Goal: Information Seeking & Learning: Learn about a topic

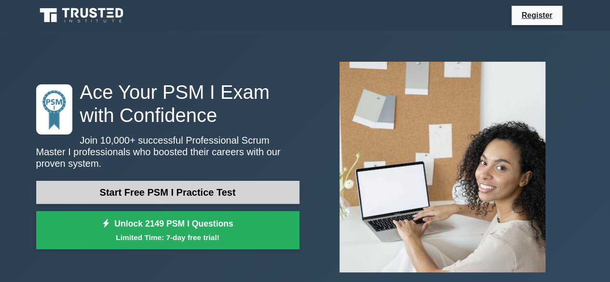
click at [244, 183] on link "Start Free PSM I Practice Test" at bounding box center [167, 192] width 263 height 23
click at [148, 182] on link "Start Free PSM I Practice Test" at bounding box center [167, 192] width 263 height 23
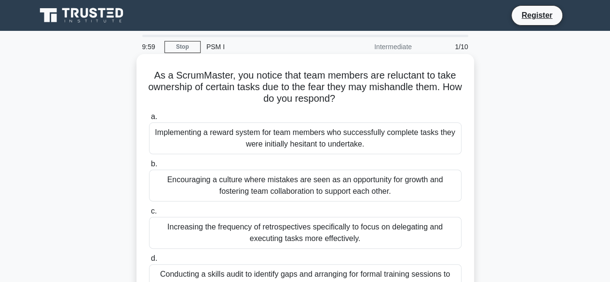
click at [213, 136] on div "Implementing a reward system for team members who successfully complete tasks t…" at bounding box center [305, 138] width 312 height 32
click at [149, 120] on input "a. Implementing a reward system for team members who successfully complete task…" at bounding box center [149, 117] width 0 height 6
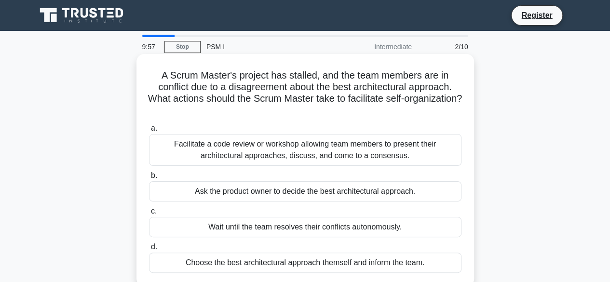
click at [190, 152] on div "Facilitate a code review or workshop allowing team members to present their arc…" at bounding box center [305, 150] width 312 height 32
click at [149, 132] on input "a. Facilitate a code review or workshop allowing team members to present their …" at bounding box center [149, 128] width 0 height 6
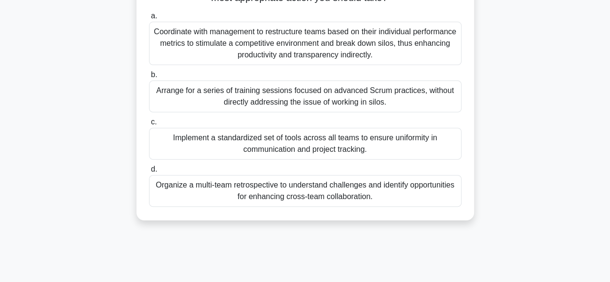
scroll to position [46, 0]
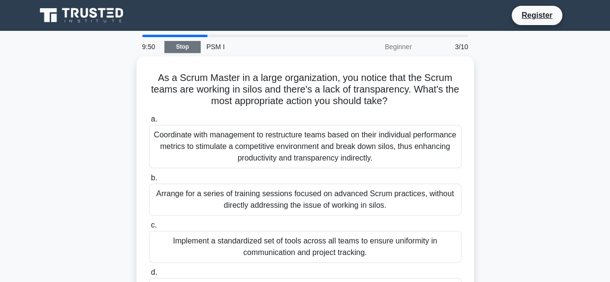
click at [183, 47] on link "Stop" at bounding box center [182, 47] width 36 height 12
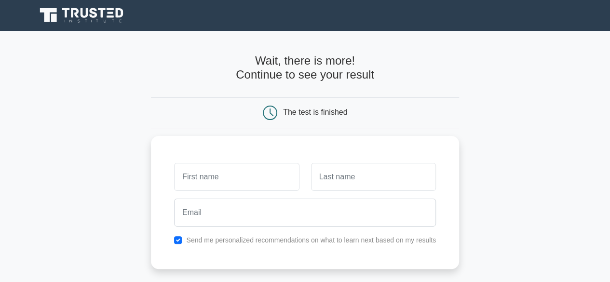
click at [289, 105] on div "The test is finished" at bounding box center [305, 112] width 308 height 31
click at [268, 115] on icon at bounding box center [270, 113] width 14 height 14
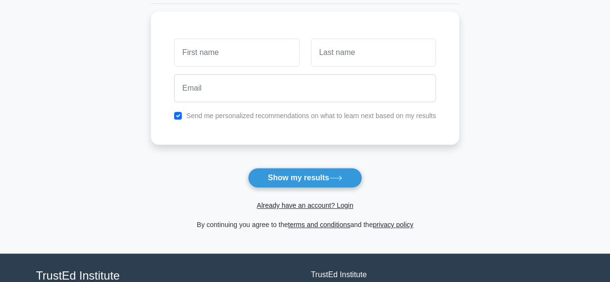
scroll to position [145, 0]
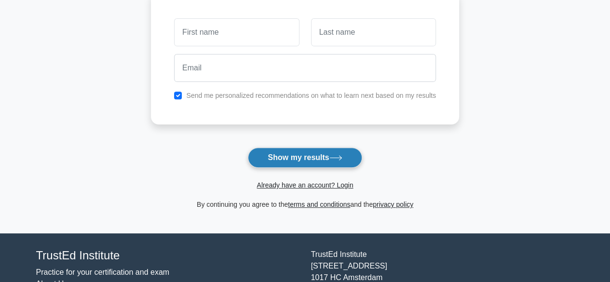
click at [295, 160] on button "Show my results" at bounding box center [305, 158] width 114 height 20
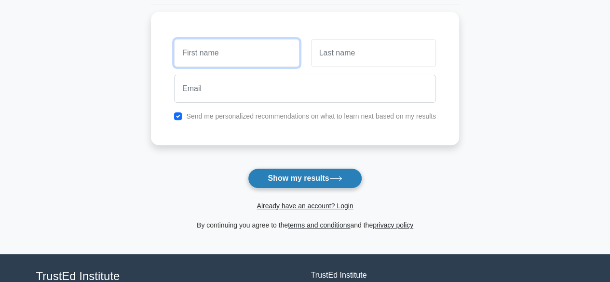
scroll to position [56, 0]
